Goal: Check status: Verify the current state of an ongoing process or item

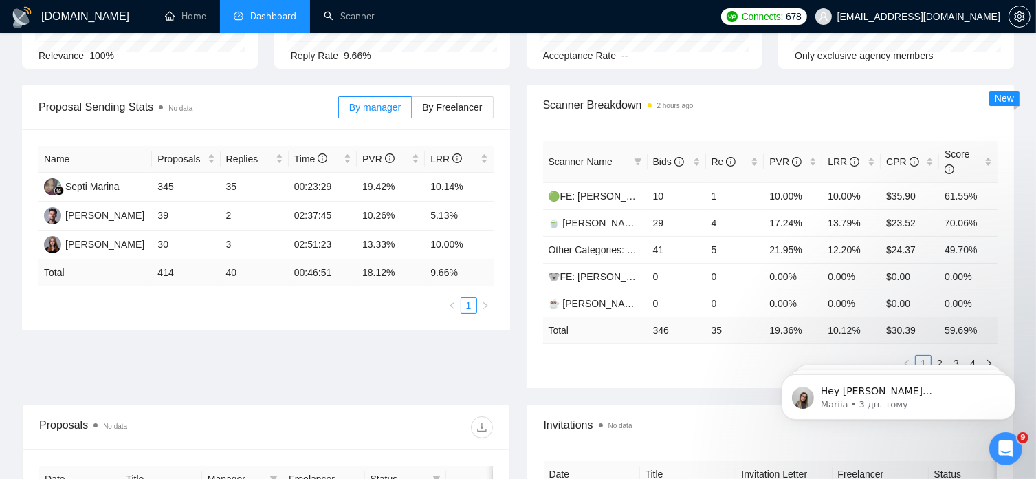
scroll to position [158, 0]
click at [941, 354] on link "2" at bounding box center [939, 361] width 15 height 15
click html "Hey [PERSON_NAME][EMAIL_ADDRESS][DOMAIN_NAME], Looks like your Upwork agency Ar…"
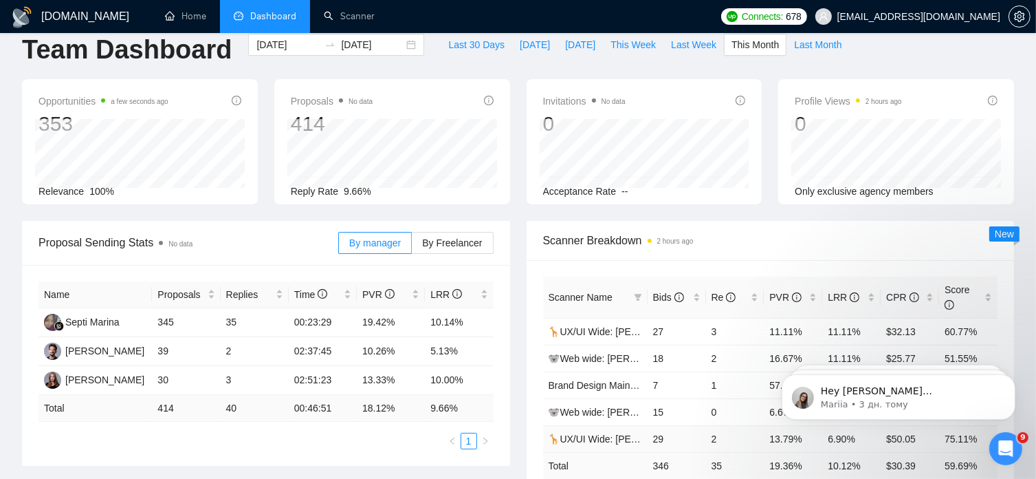
scroll to position [0, 0]
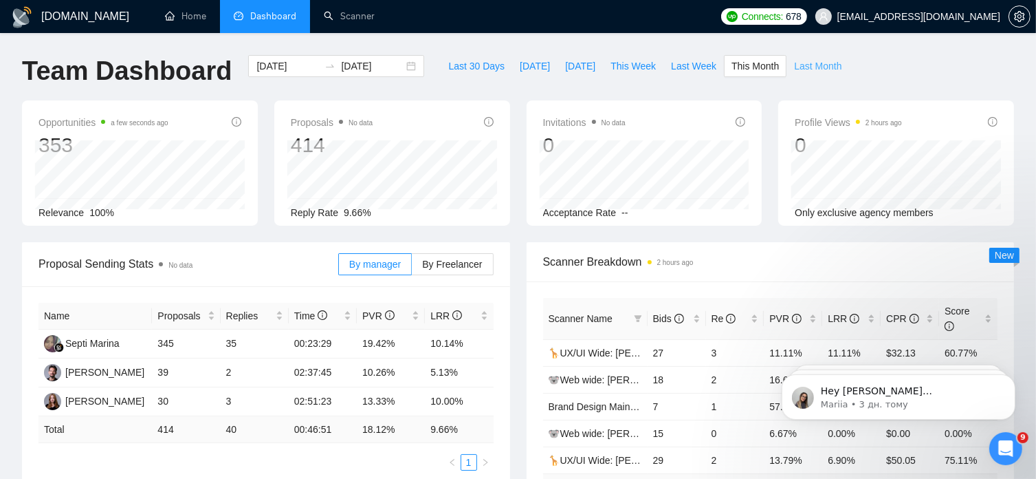
click at [802, 65] on span "Last Month" at bounding box center [817, 65] width 47 height 15
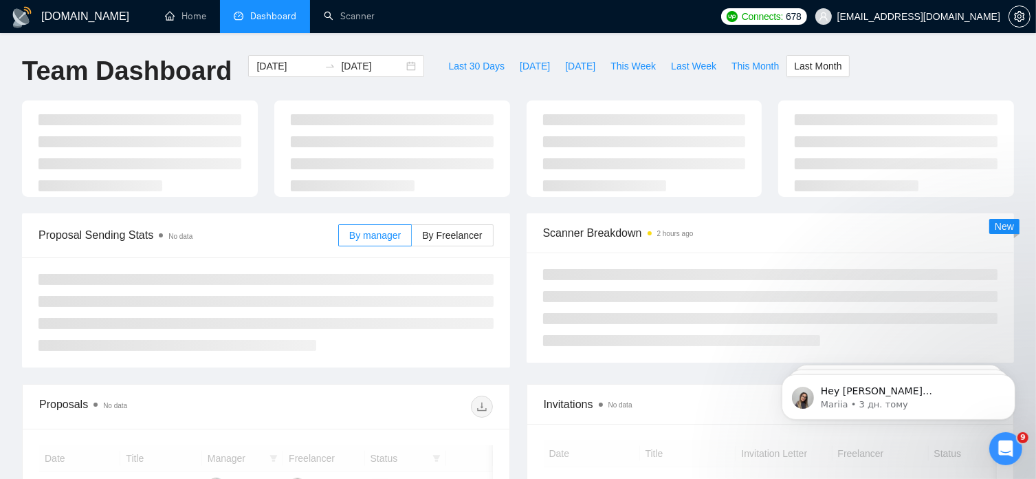
type input "[DATE]"
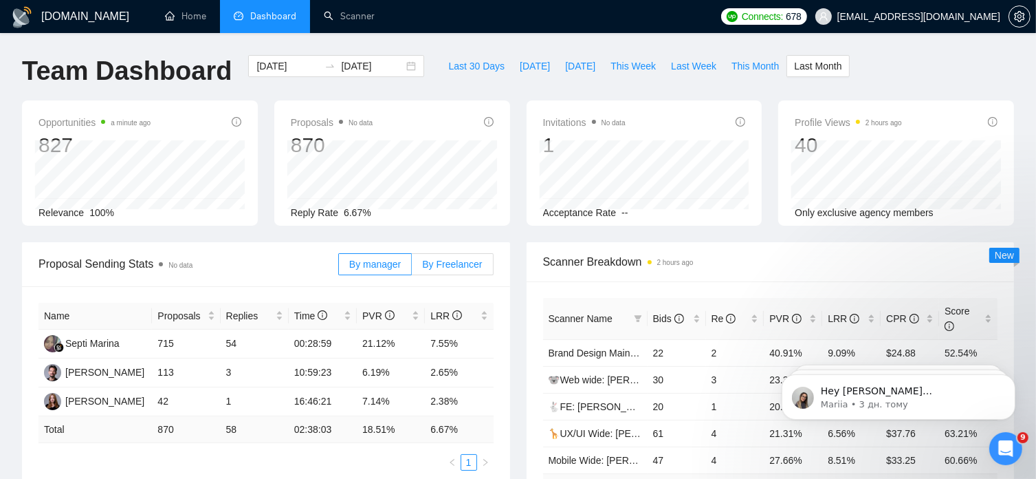
click at [477, 265] on span "By Freelancer" at bounding box center [452, 264] width 60 height 11
click at [412, 267] on input "By Freelancer" at bounding box center [412, 267] width 0 height 0
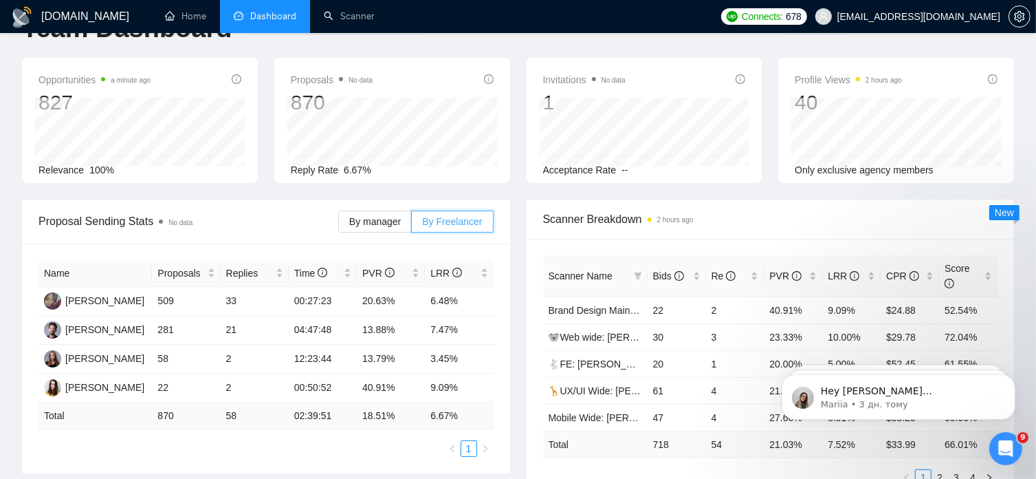
scroll to position [44, 0]
click at [387, 219] on span "By manager" at bounding box center [375, 220] width 52 height 11
click at [339, 223] on input "By manager" at bounding box center [339, 223] width 0 height 0
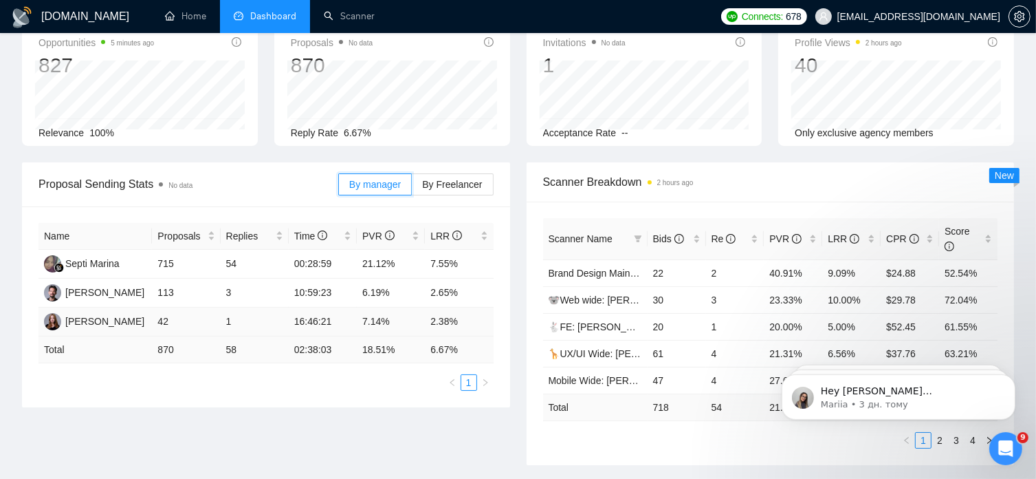
scroll to position [80, 0]
